Goal: Navigation & Orientation: Find specific page/section

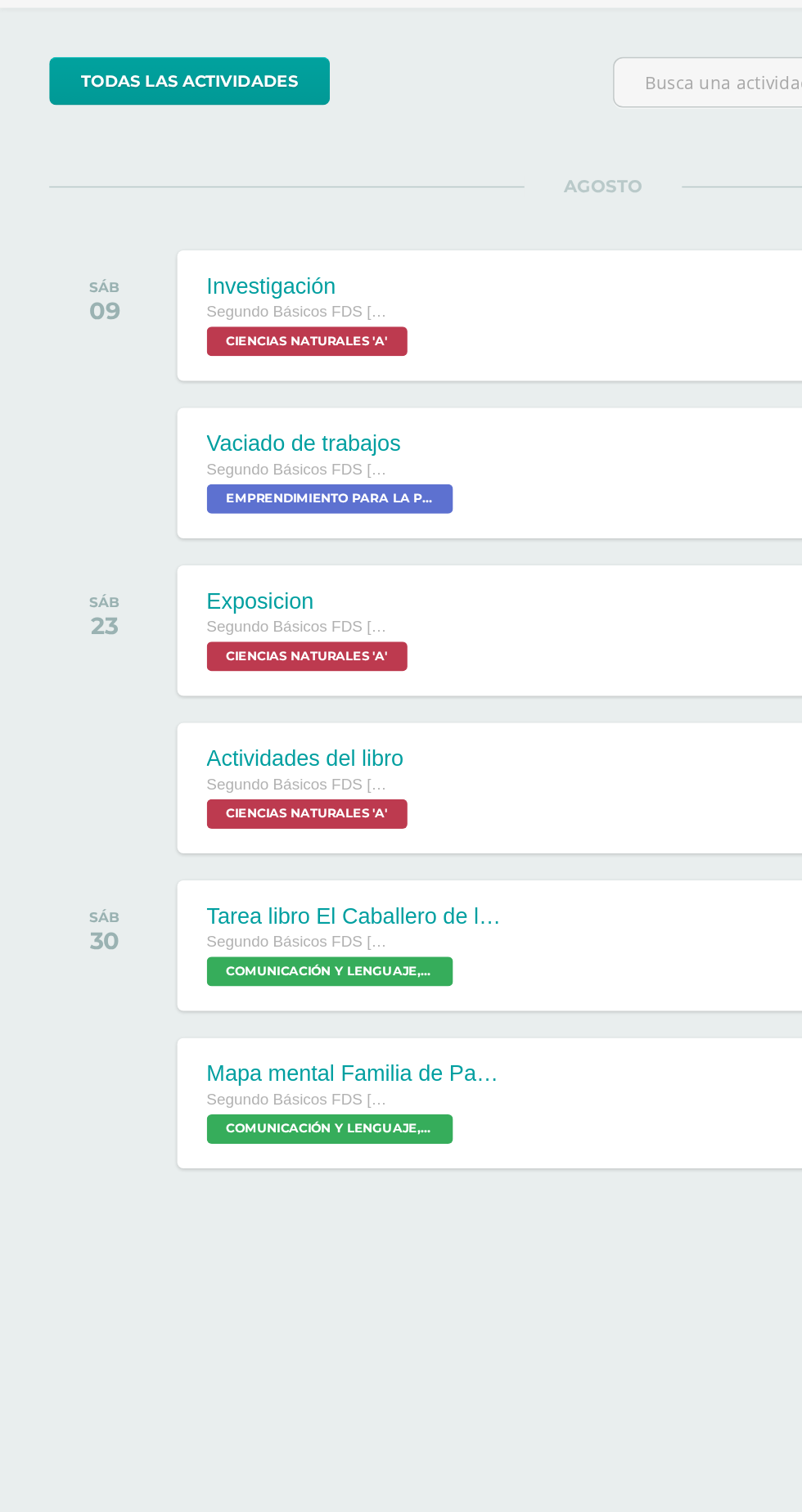
click at [527, 1037] on html "Mis cursos Archivos Cerrar panel CIENCIAS NATURALES Segundo Básicos FDS Sábado …" at bounding box center [401, 518] width 802 height 1037
